Goal: Contribute content

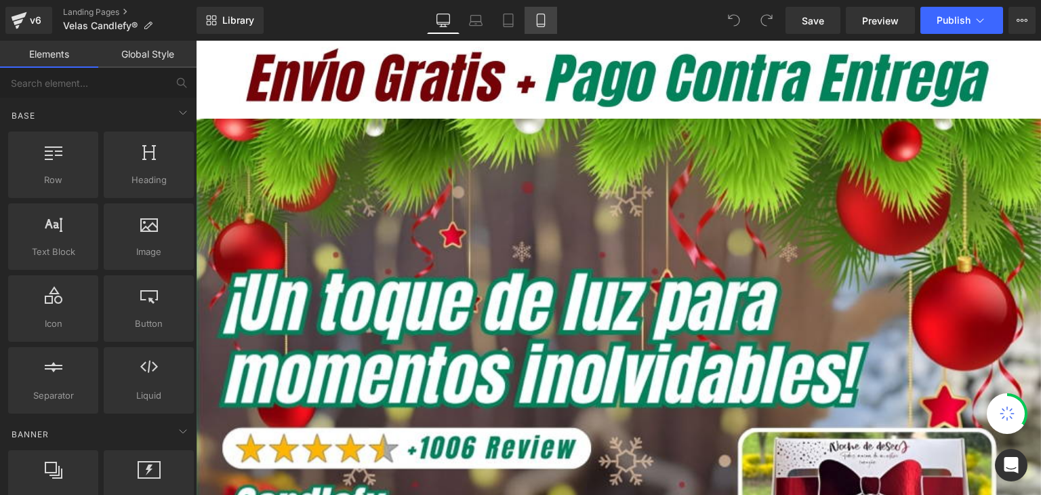
click at [541, 16] on icon at bounding box center [541, 21] width 14 height 14
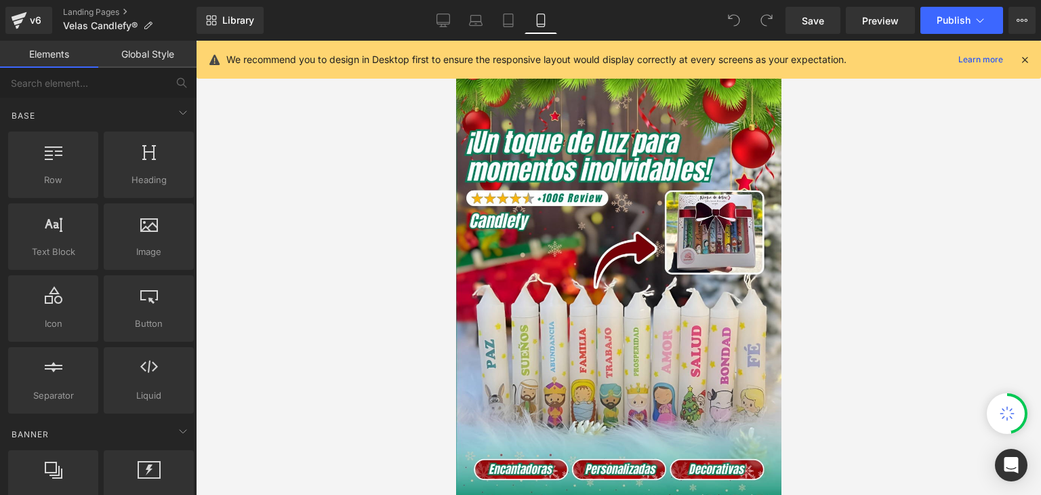
click at [1028, 60] on icon at bounding box center [1025, 60] width 12 height 12
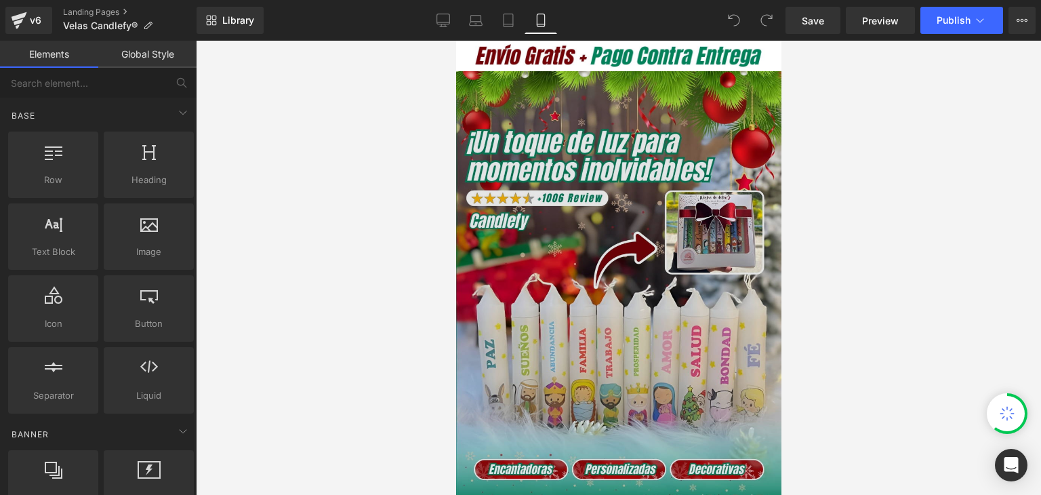
click at [684, 188] on img at bounding box center [618, 312] width 325 height 482
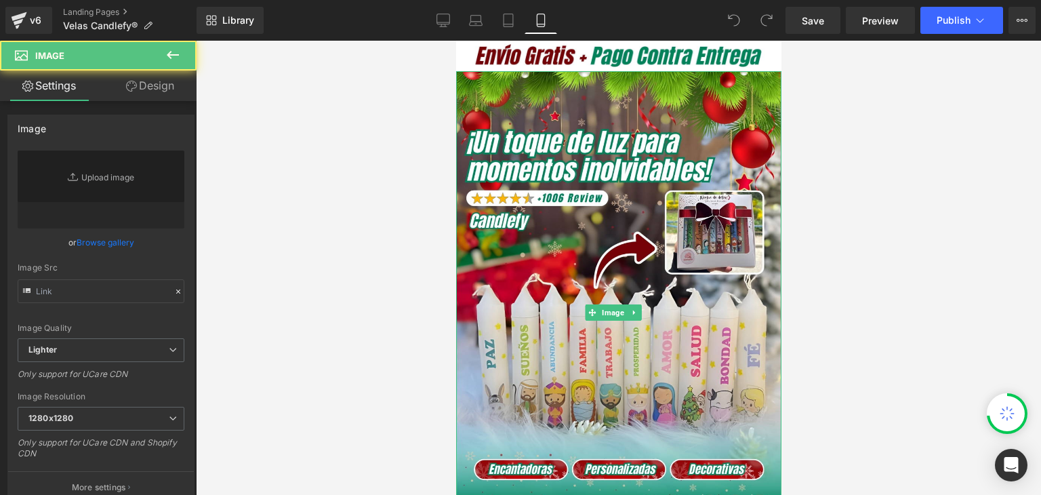
type input "[URL][DOMAIN_NAME]"
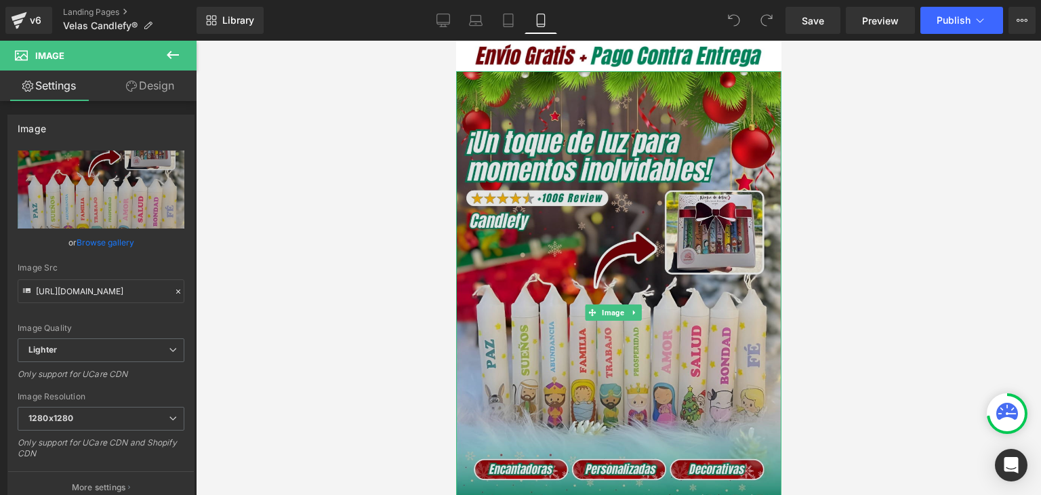
click at [590, 247] on img at bounding box center [618, 312] width 325 height 482
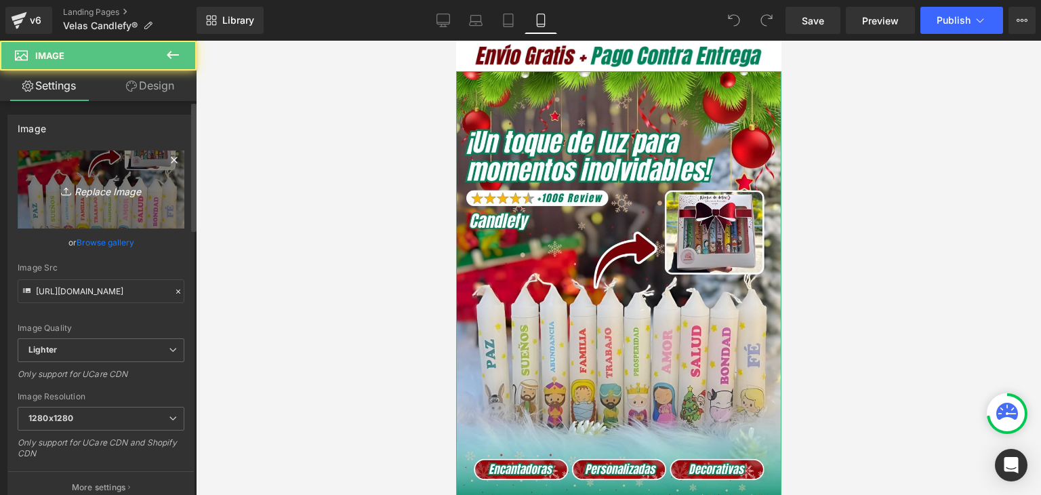
click at [143, 196] on icon "Replace Image" at bounding box center [101, 189] width 108 height 17
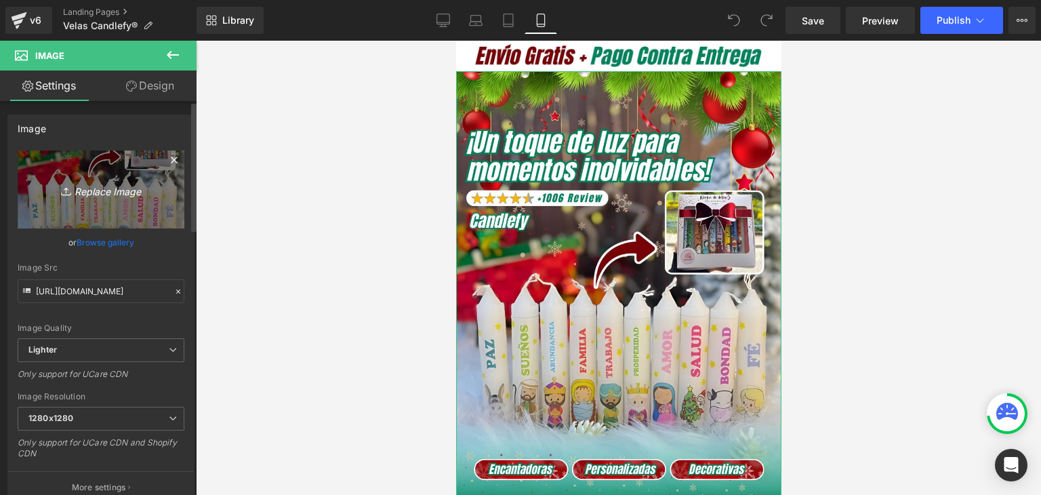
type input "C:\fakepath\Banner Landing.webp"
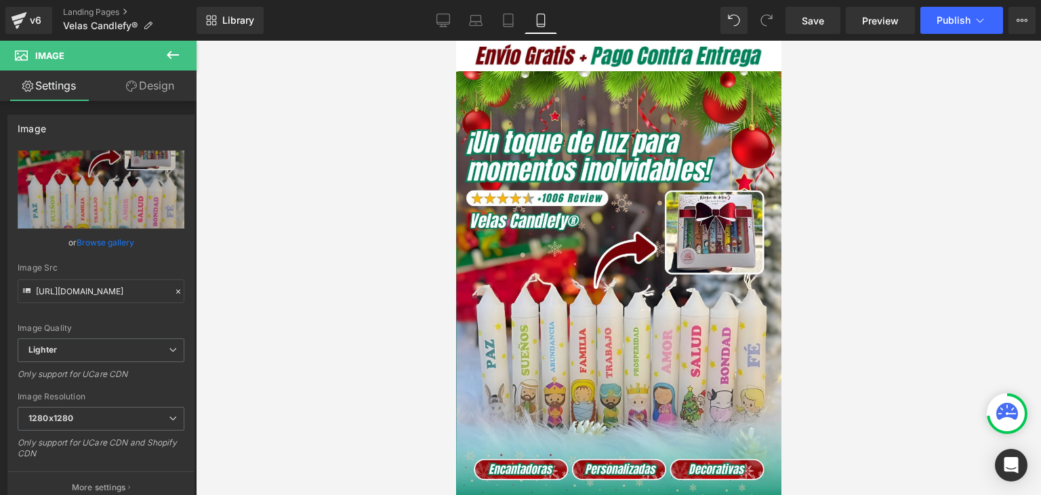
type input "[URL][DOMAIN_NAME]"
click at [978, 12] on button "Publish" at bounding box center [961, 20] width 83 height 27
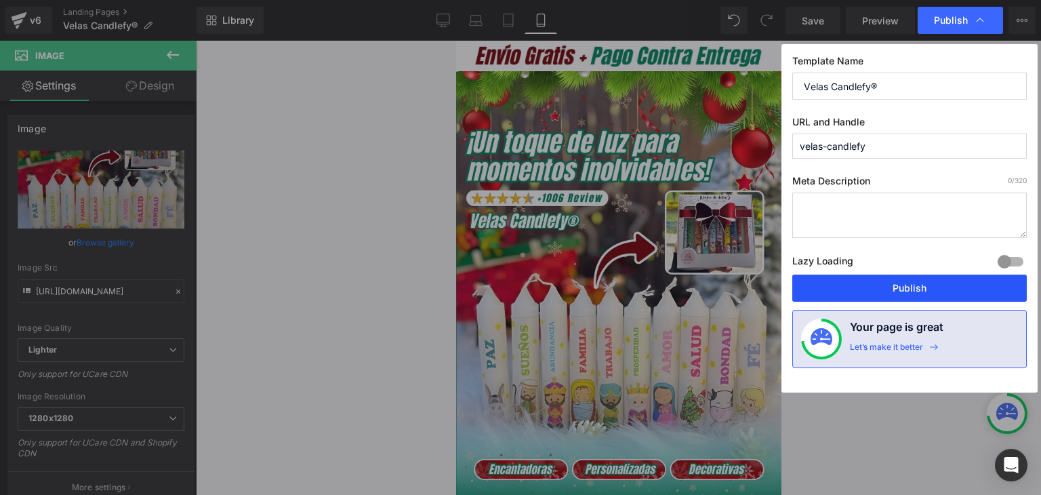
click at [892, 289] on button "Publish" at bounding box center [909, 288] width 235 height 27
